Goal: Transaction & Acquisition: Obtain resource

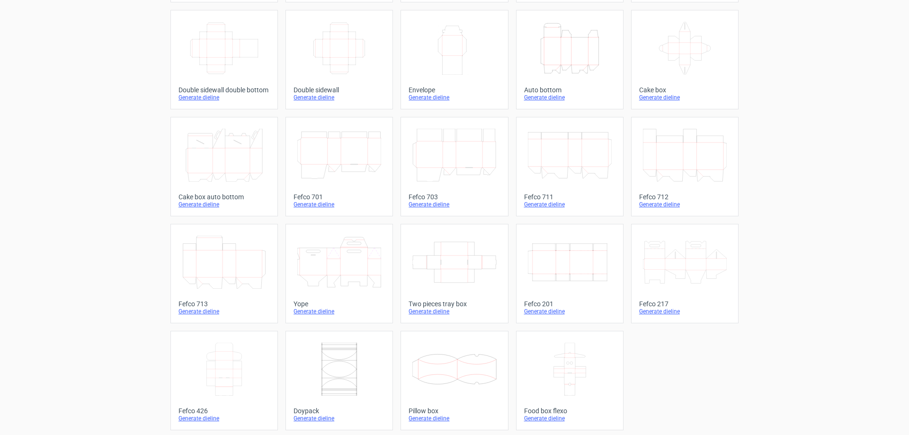
scroll to position [157, 0]
click at [678, 276] on icon at bounding box center [685, 259] width 84 height 53
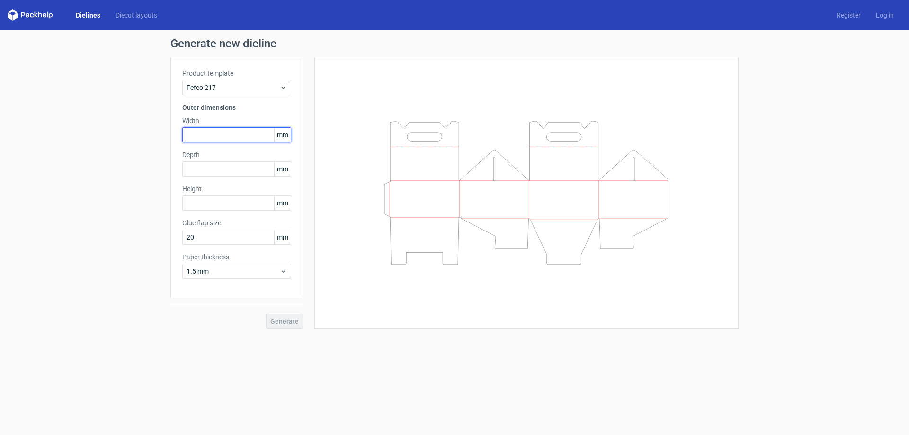
click at [219, 134] on input "text" at bounding box center [236, 134] width 109 height 15
click at [222, 165] on input "text" at bounding box center [236, 168] width 109 height 15
click at [232, 203] on input "text" at bounding box center [236, 203] width 109 height 15
click at [221, 131] on input "text" at bounding box center [236, 134] width 109 height 15
click at [279, 138] on span "mm" at bounding box center [282, 135] width 17 height 14
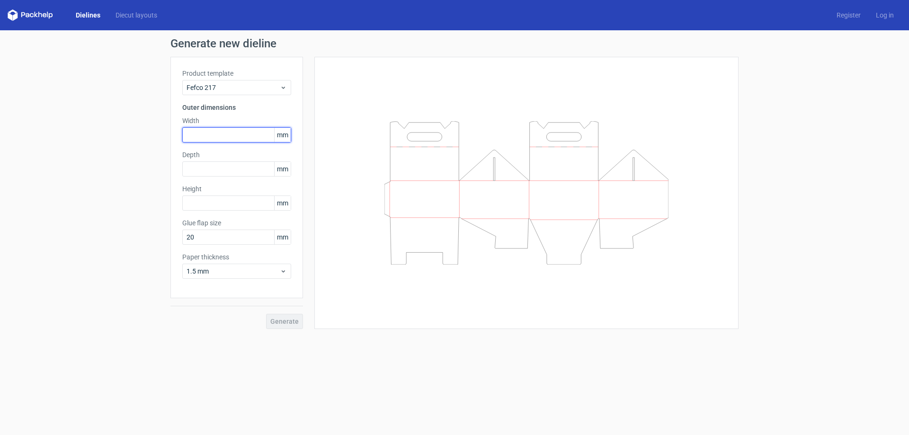
click at [250, 131] on input "text" at bounding box center [236, 134] width 109 height 15
click at [501, 202] on icon at bounding box center [527, 192] width 284 height 143
click at [211, 138] on input "text" at bounding box center [236, 134] width 109 height 15
click at [205, 129] on input "text" at bounding box center [236, 134] width 109 height 15
type input "26"
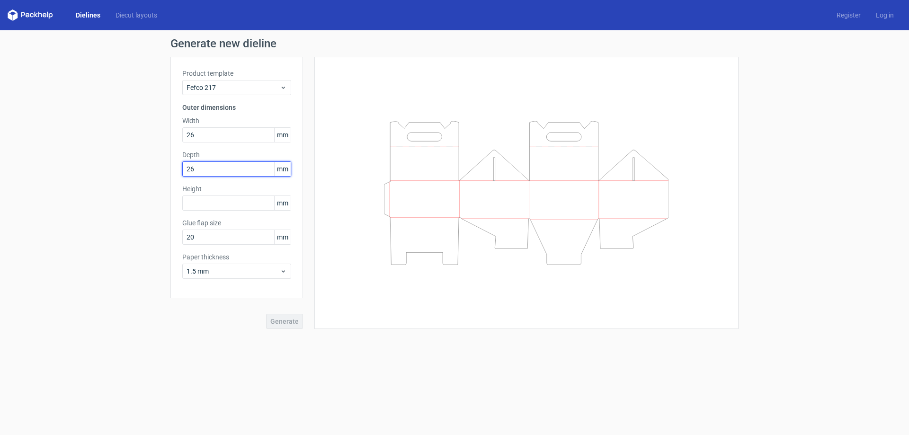
type input "26"
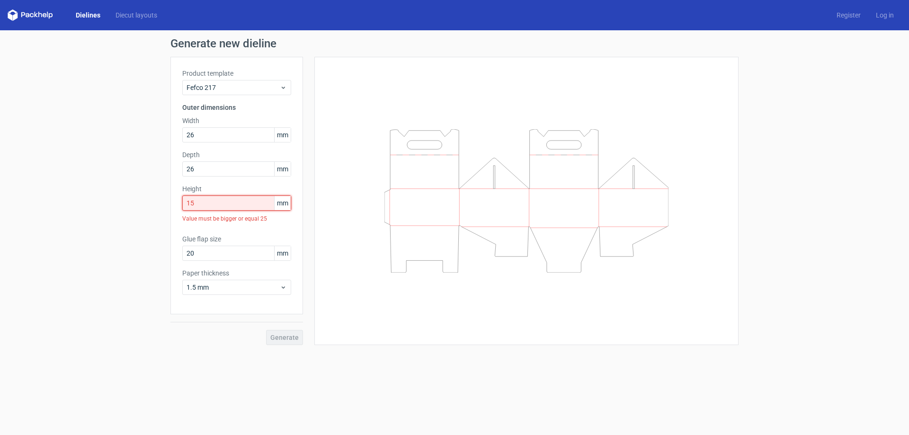
click at [220, 202] on input "15" at bounding box center [236, 203] width 109 height 15
drag, startPoint x: 220, startPoint y: 202, endPoint x: 178, endPoint y: 203, distance: 41.7
click at [178, 203] on div "Product template Fefco 217 Outer dimensions Width 26 mm Depth 26 mm Height 15 m…" at bounding box center [236, 186] width 133 height 258
click at [218, 205] on input "15" at bounding box center [236, 203] width 109 height 15
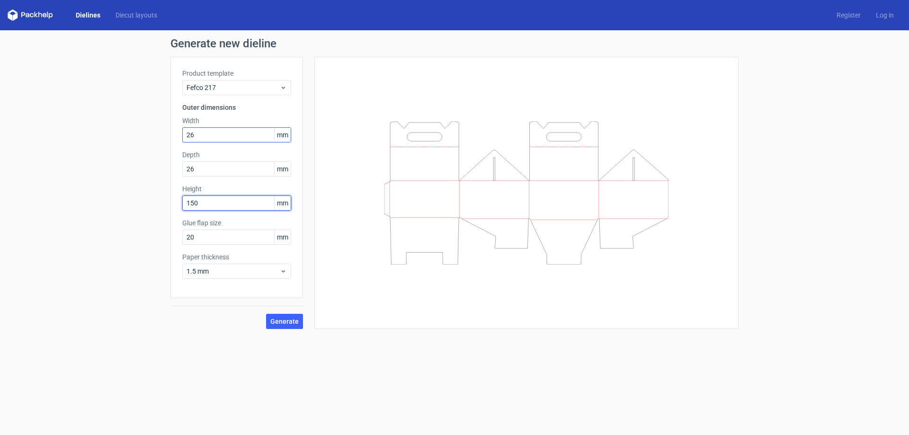
type input "150"
click at [203, 137] on input "26" at bounding box center [236, 134] width 109 height 15
type input "260"
click at [220, 166] on input "26" at bounding box center [236, 168] width 109 height 15
type input "260"
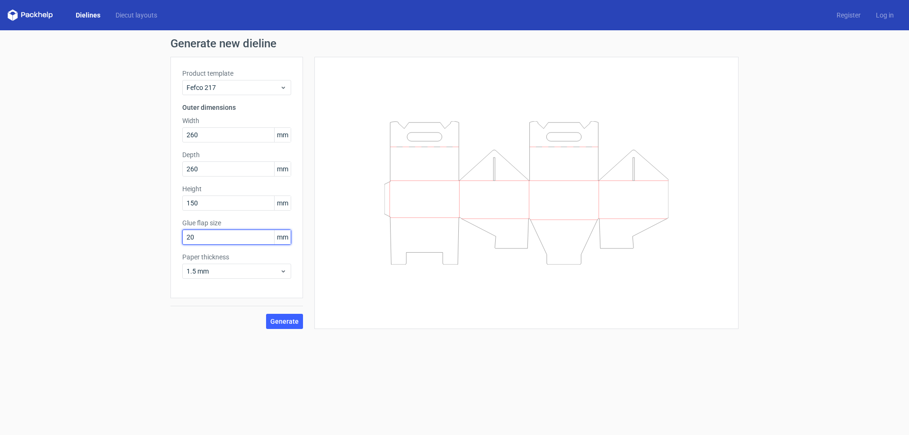
drag, startPoint x: 185, startPoint y: 233, endPoint x: 158, endPoint y: 232, distance: 26.6
click at [159, 231] on div "Generate new dieline Product template Fefco 217 Outer dimensions Width 260 mm D…" at bounding box center [454, 183] width 909 height 306
type input "15"
click at [281, 274] on icon at bounding box center [283, 272] width 7 height 8
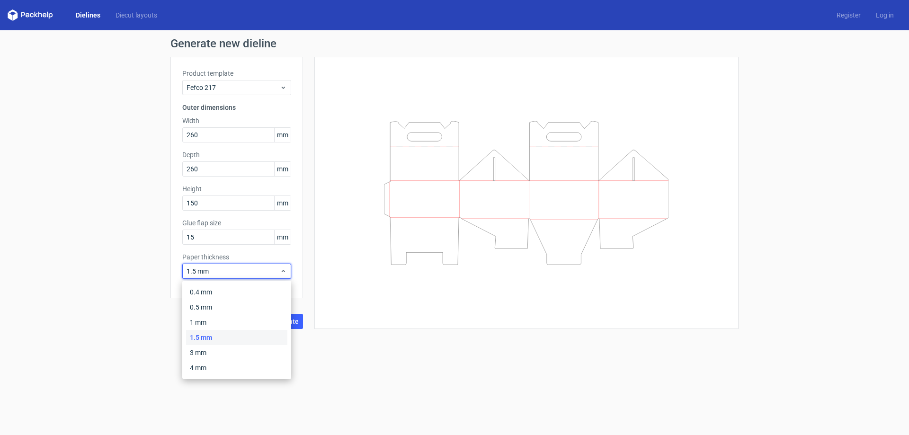
click at [229, 343] on div "1.5 mm" at bounding box center [236, 337] width 101 height 15
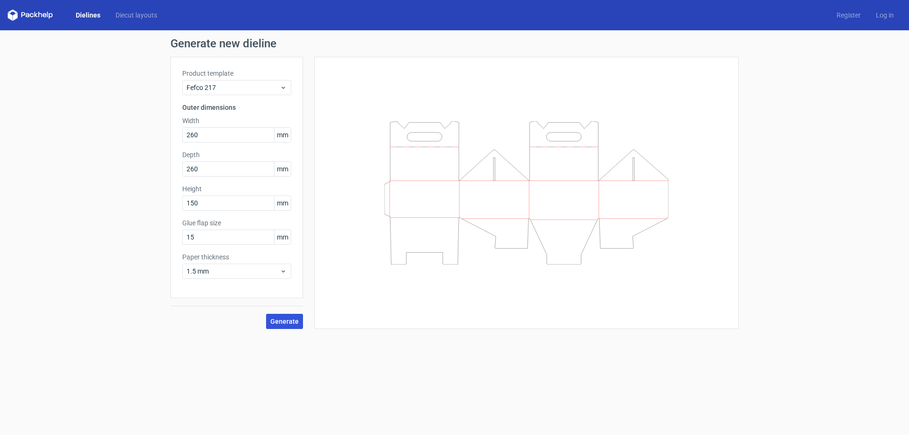
click at [284, 322] on span "Generate" at bounding box center [284, 321] width 28 height 7
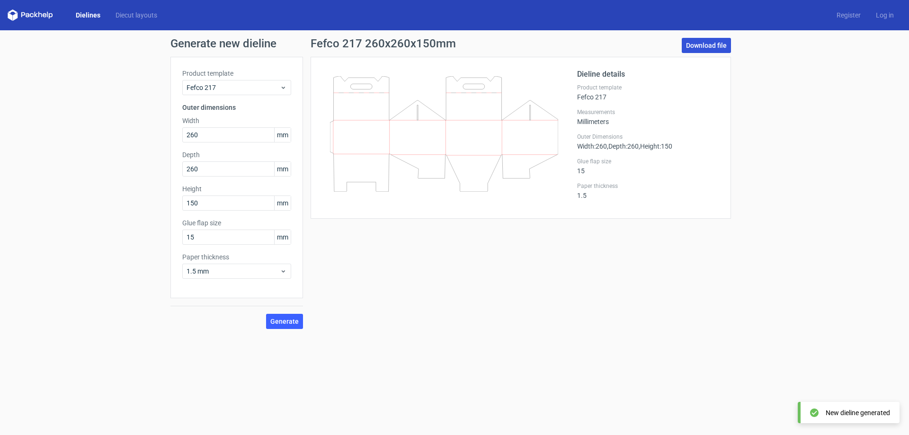
click at [707, 46] on link "Download file" at bounding box center [706, 45] width 49 height 15
